Goal: Task Accomplishment & Management: Use online tool/utility

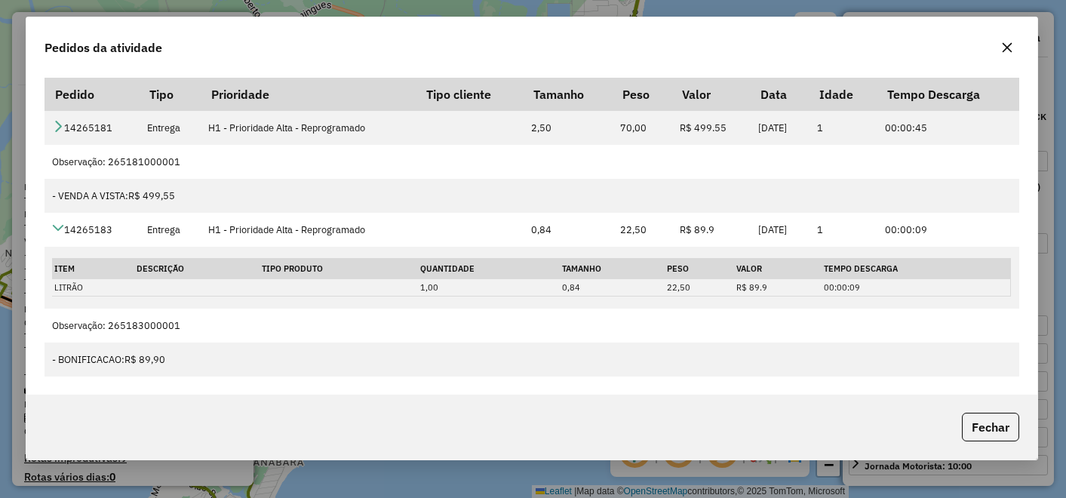
select select "**********"
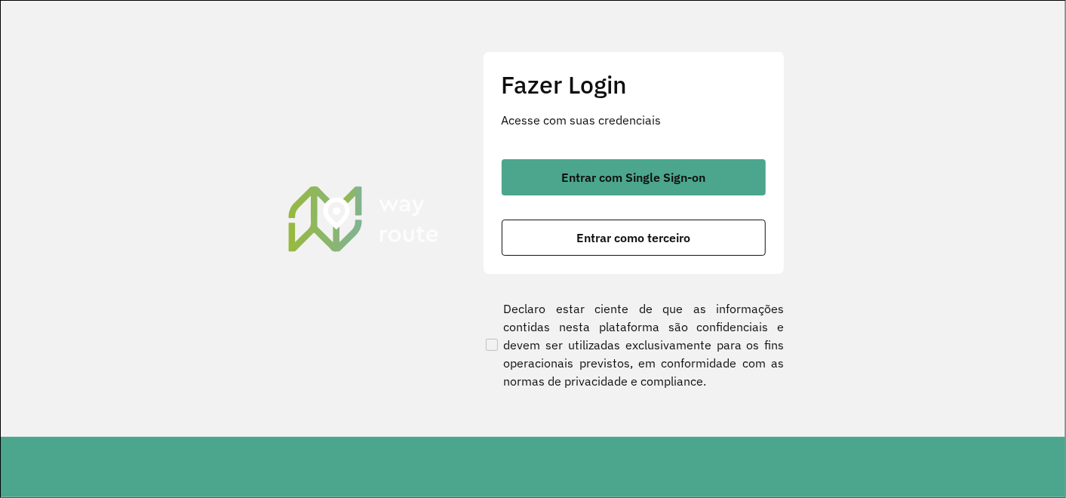
click at [712, 212] on div "Entrar com Single Sign-on Entrar como terceiro" at bounding box center [634, 207] width 264 height 97
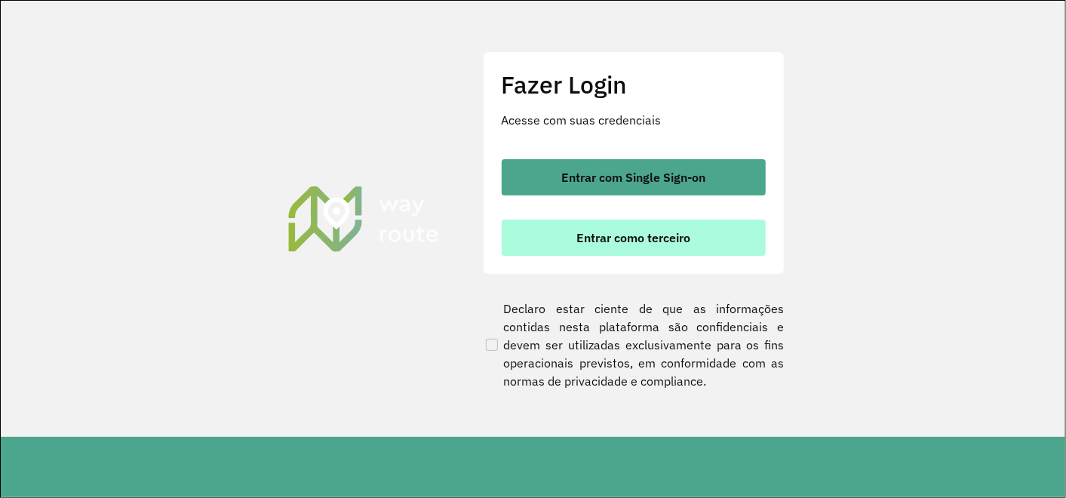
click at [656, 248] on button "Entrar como terceiro" at bounding box center [634, 238] width 264 height 36
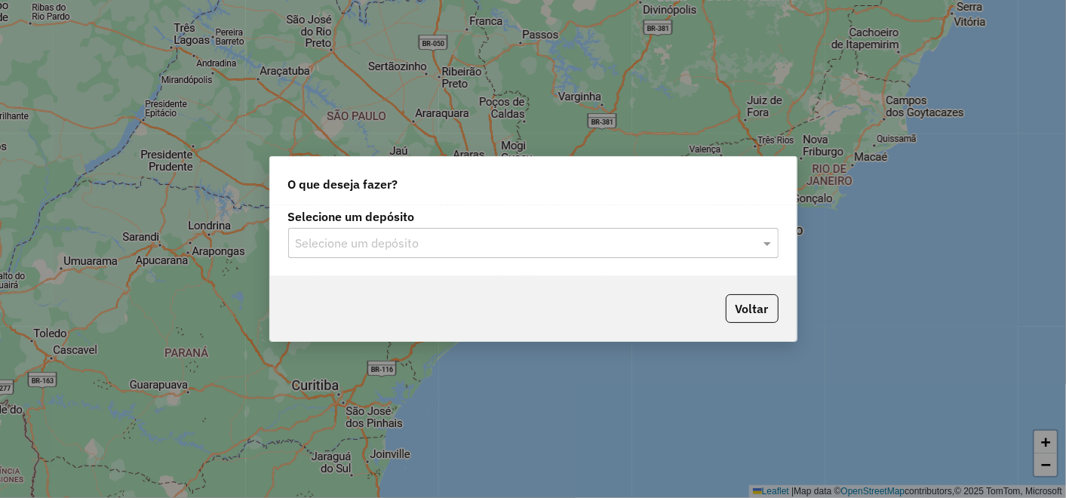
click at [503, 241] on input "text" at bounding box center [518, 244] width 445 height 18
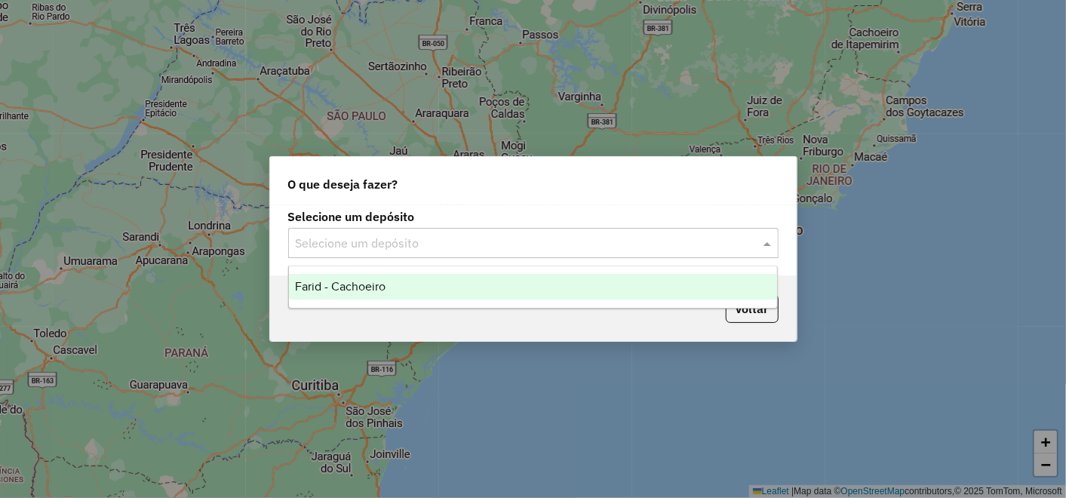
click at [461, 275] on div "Farid - Cachoeiro" at bounding box center [533, 287] width 488 height 26
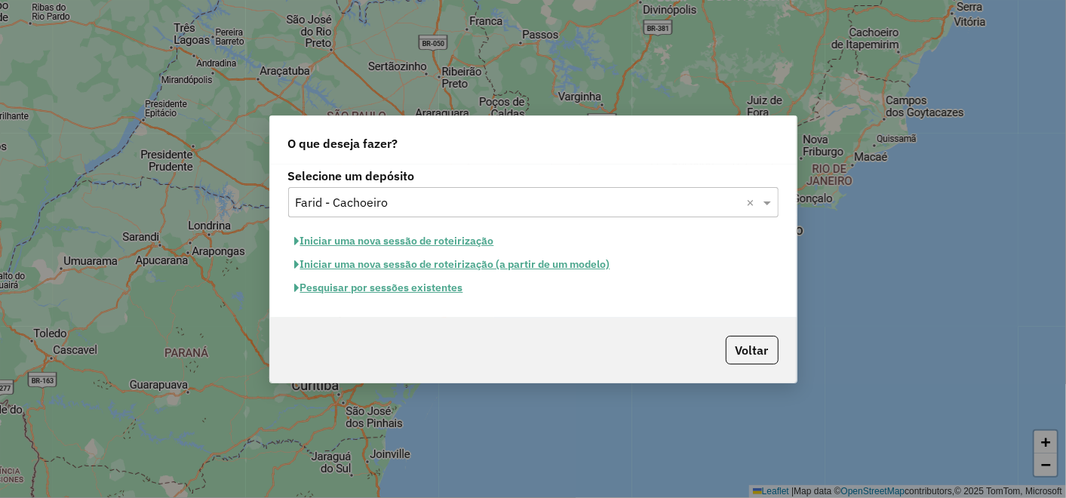
click at [416, 239] on button "Iniciar uma nova sessão de roteirização" at bounding box center [394, 240] width 213 height 23
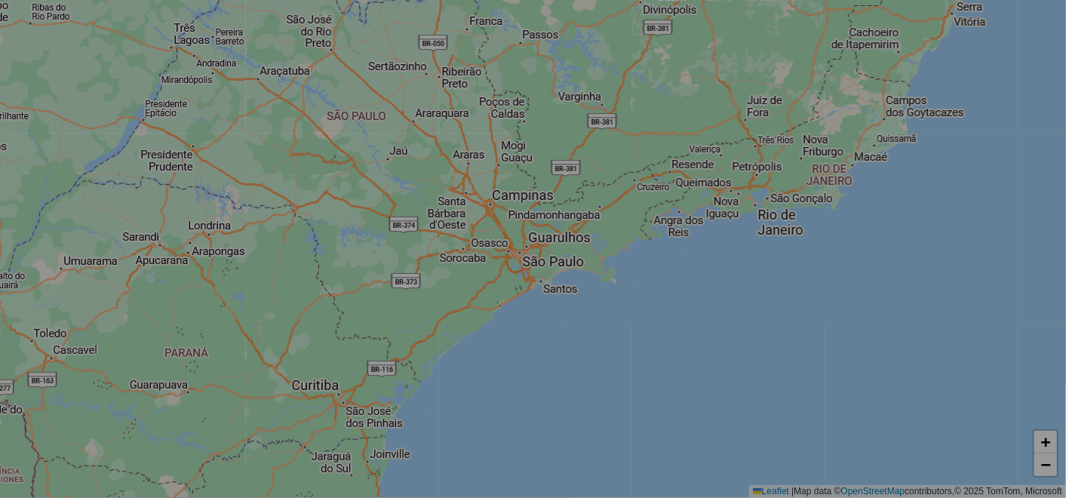
select select "*"
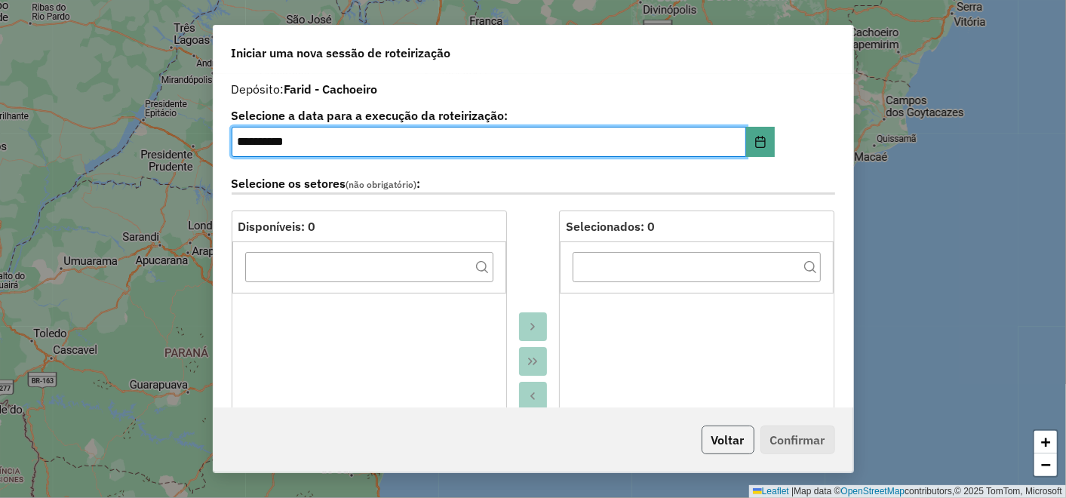
click at [722, 450] on button "Voltar" at bounding box center [728, 440] width 53 height 29
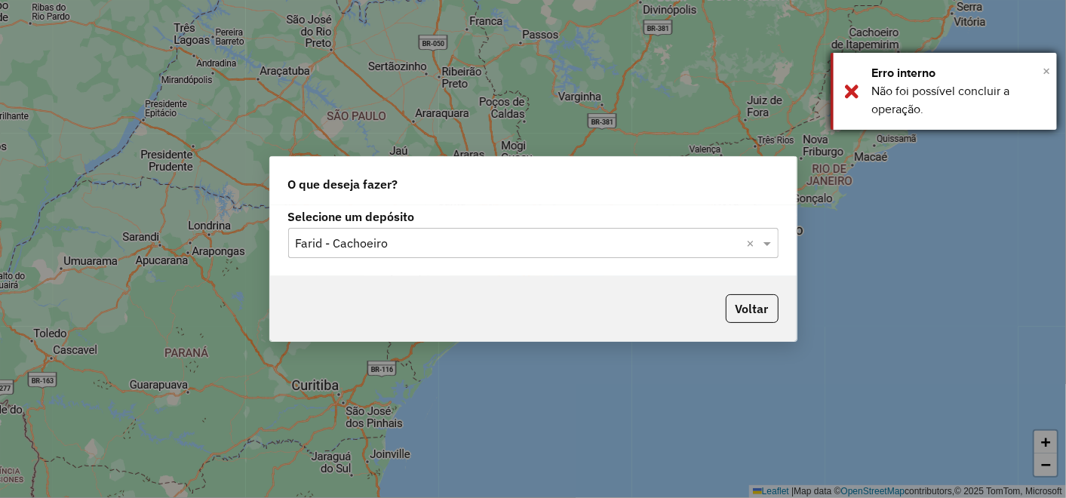
click at [1047, 73] on span "×" at bounding box center [1047, 71] width 8 height 17
